Goal: Navigation & Orientation: Find specific page/section

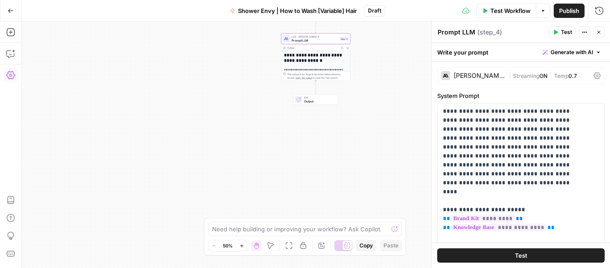
scroll to position [1787, 0]
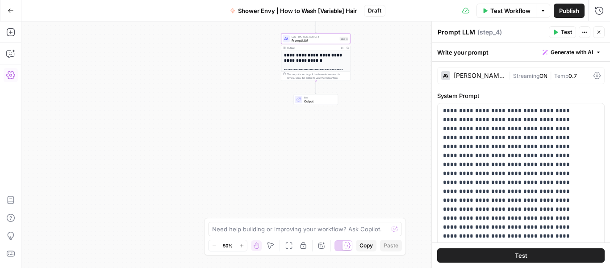
click at [9, 13] on icon "button" at bounding box center [11, 11] width 6 height 6
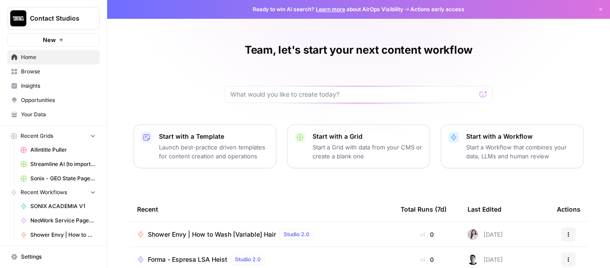
click at [46, 70] on span "Browse" at bounding box center [58, 71] width 75 height 8
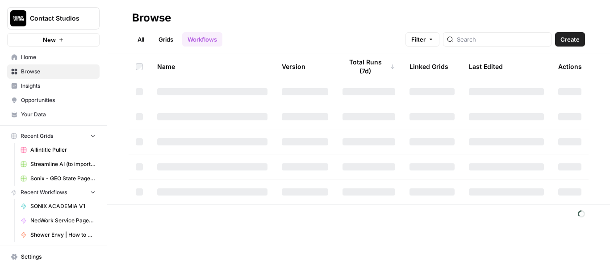
click at [164, 38] on link "Grids" at bounding box center [165, 39] width 25 height 14
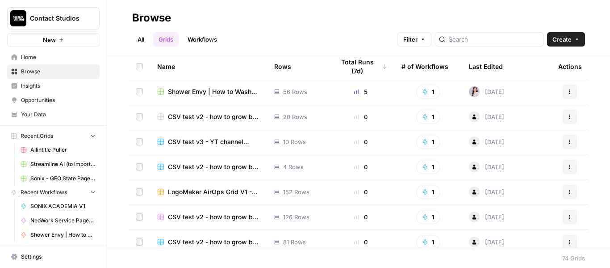
click at [194, 93] on span "Shower Envy | How to Wash [Variable] Hair Programmatic" at bounding box center [214, 91] width 92 height 9
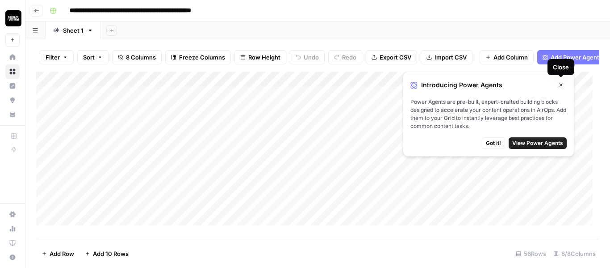
click at [559, 85] on icon "button" at bounding box center [560, 84] width 5 height 5
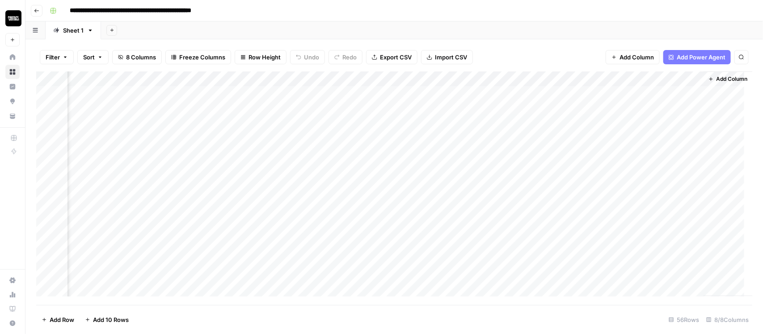
scroll to position [0, 387]
